Goal: Task Accomplishment & Management: Use online tool/utility

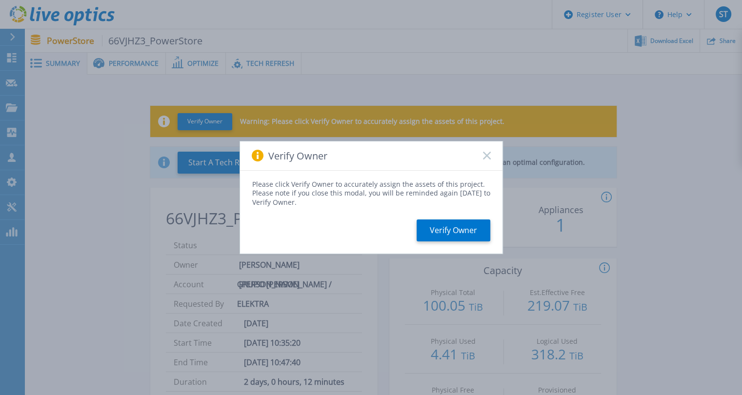
click at [488, 157] on rect at bounding box center [487, 156] width 8 height 8
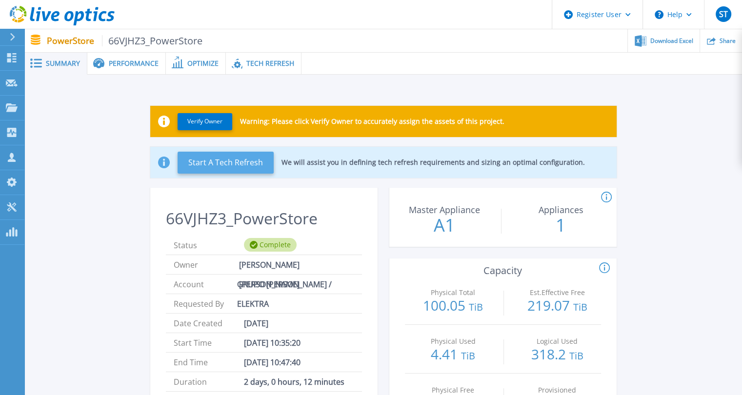
click at [234, 160] on button "Start A Tech Refresh" at bounding box center [226, 163] width 96 height 22
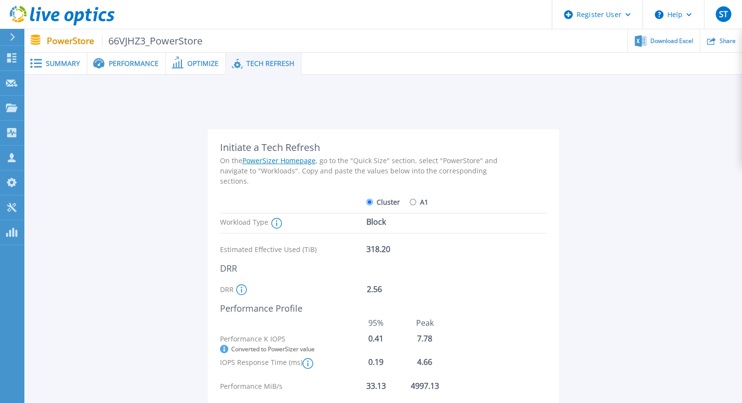
click at [51, 71] on div "Summary" at bounding box center [55, 64] width 63 height 22
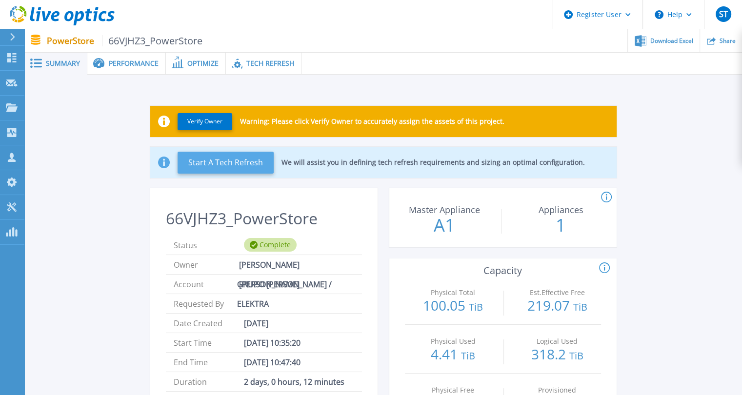
click at [218, 163] on button "Start A Tech Refresh" at bounding box center [226, 163] width 96 height 22
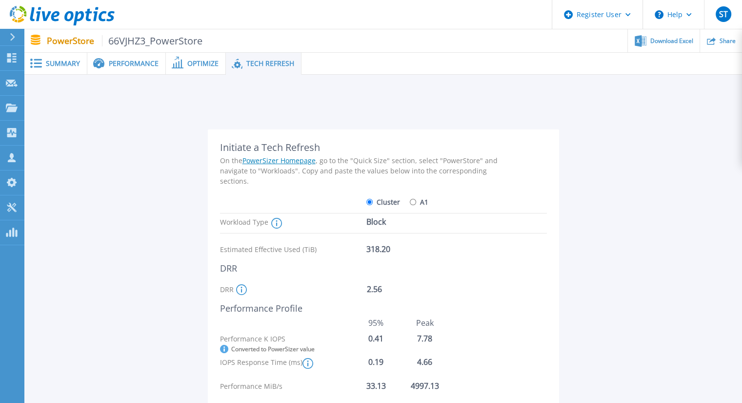
click at [59, 63] on span "Summary" at bounding box center [63, 63] width 34 height 7
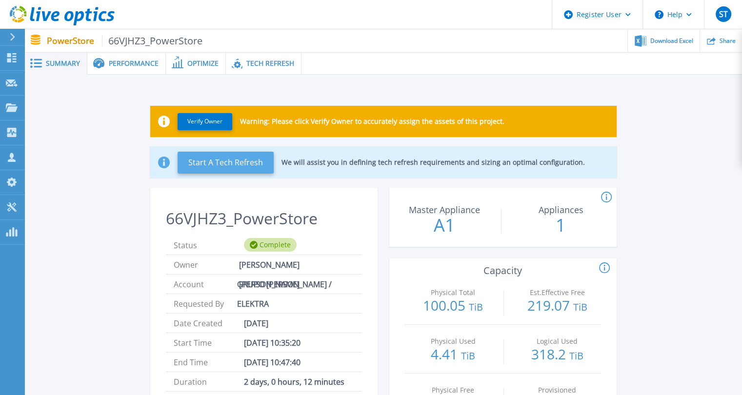
click at [203, 162] on button "Start A Tech Refresh" at bounding box center [226, 163] width 96 height 22
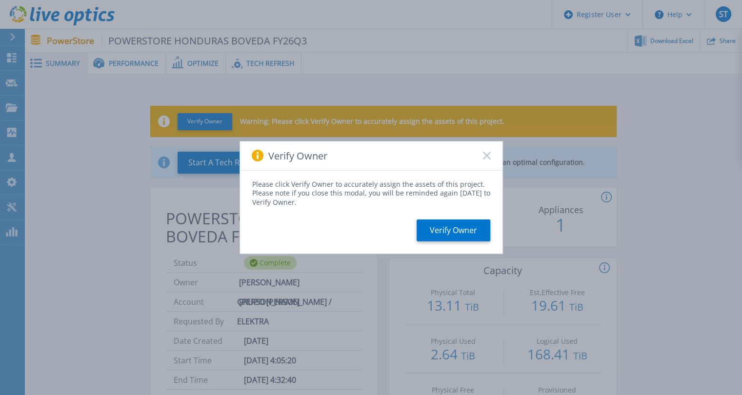
click at [488, 158] on icon at bounding box center [487, 156] width 8 height 8
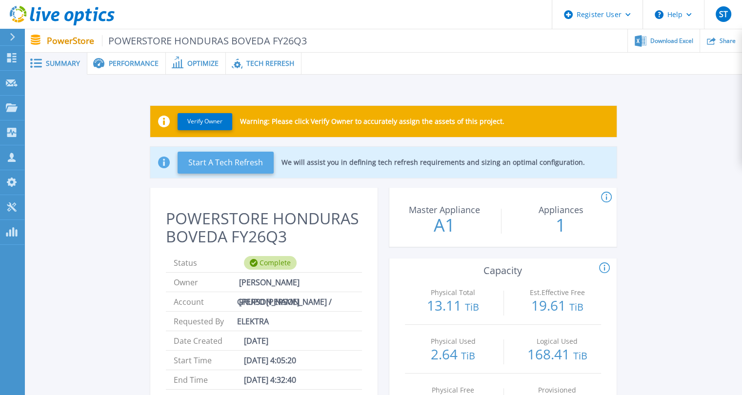
click at [231, 157] on button "Start A Tech Refresh" at bounding box center [226, 163] width 96 height 22
